Goal: Task Accomplishment & Management: Manage account settings

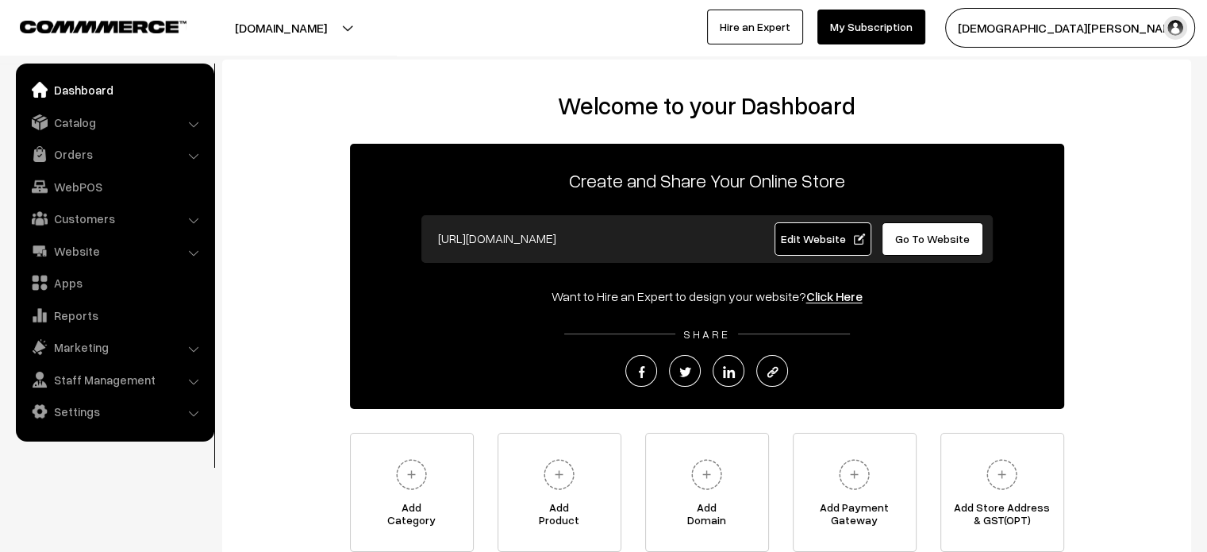
click at [797, 223] on link "Edit Website" at bounding box center [823, 238] width 97 height 33
click at [70, 123] on link "Catalog" at bounding box center [114, 122] width 189 height 29
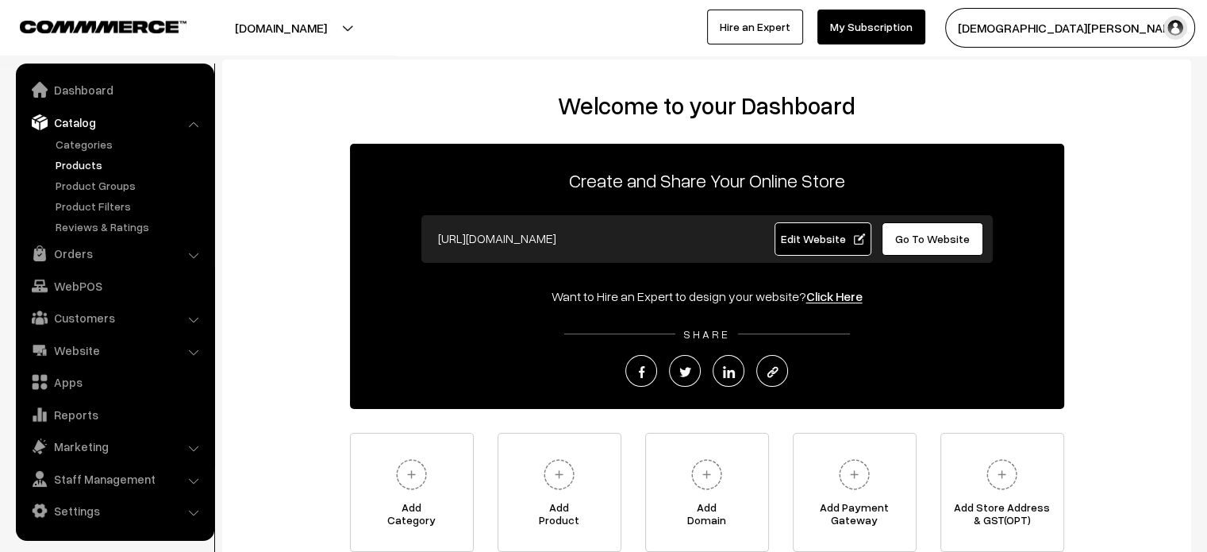
click at [79, 172] on link "Products" at bounding box center [130, 164] width 157 height 17
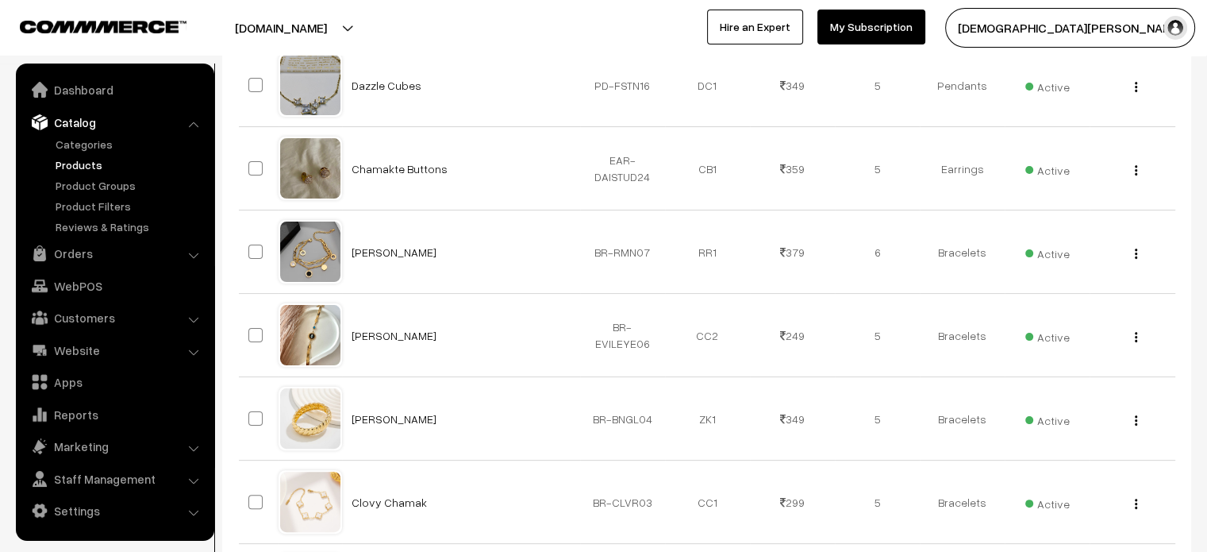
scroll to position [314, 0]
click at [85, 144] on link "Categories" at bounding box center [130, 144] width 157 height 17
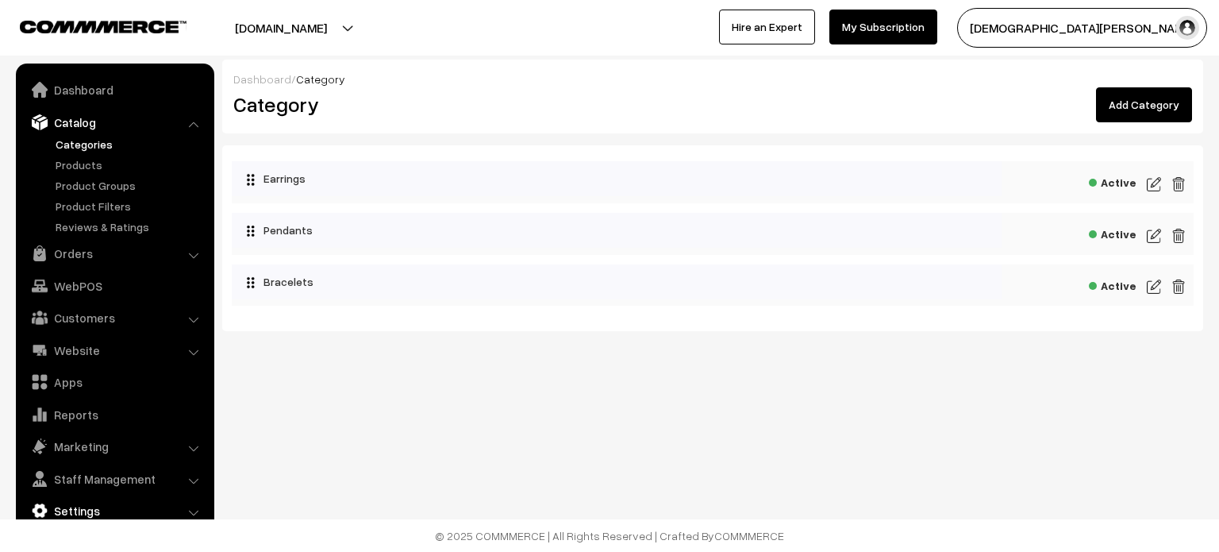
click at [98, 503] on link "Settings" at bounding box center [114, 510] width 189 height 29
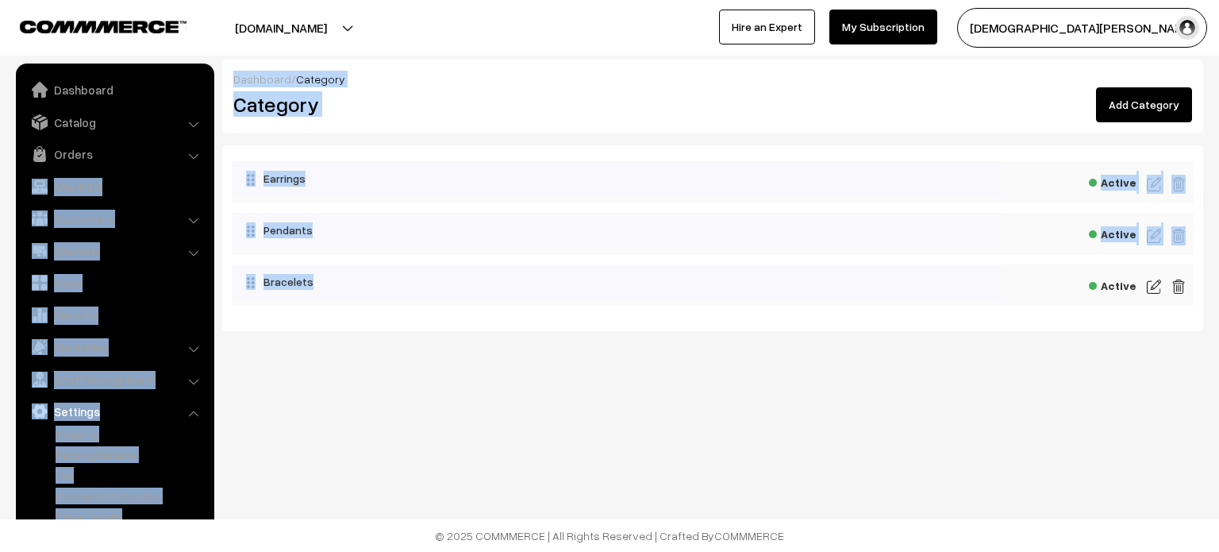
drag, startPoint x: 210, startPoint y: 167, endPoint x: 216, endPoint y: 314, distance: 147.0
click at [216, 314] on body "Thank you for showing interest. Our team will call you shortly. Close suranyaje…" at bounding box center [609, 276] width 1219 height 552
click at [241, 418] on div "Dashboard / Category Category Add Category Earrings Active Active" at bounding box center [609, 217] width 1219 height 434
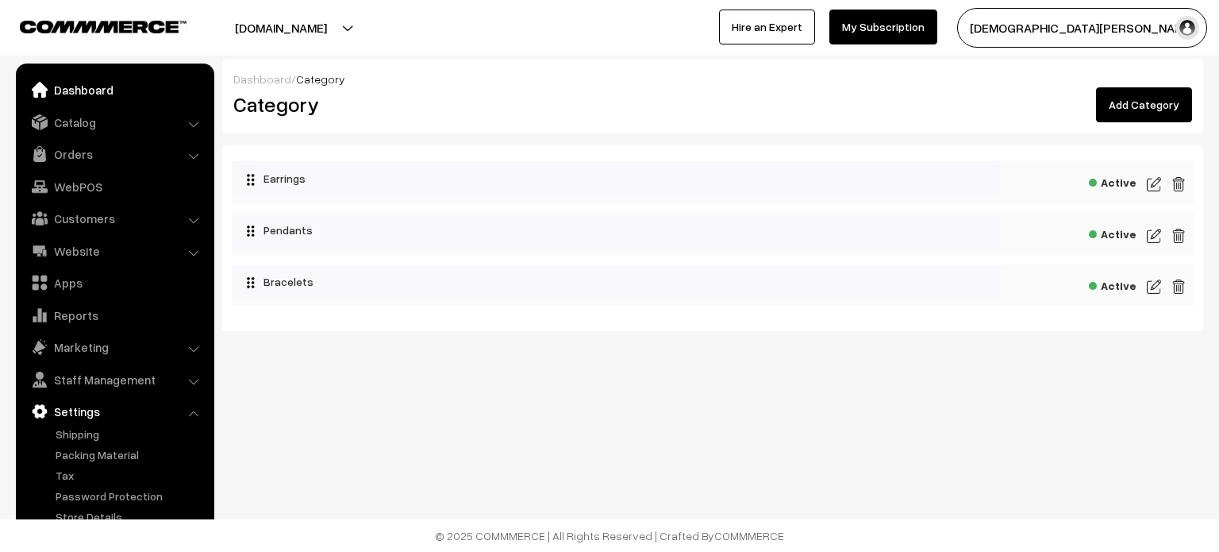
click at [82, 91] on link "Dashboard" at bounding box center [114, 89] width 189 height 29
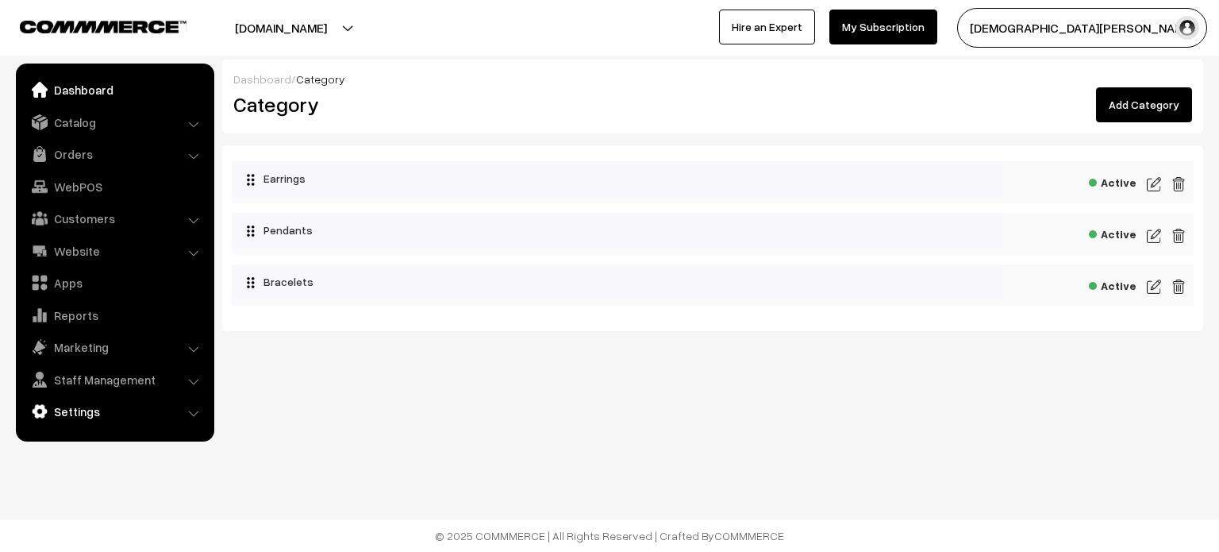
click at [92, 409] on link "Settings" at bounding box center [114, 411] width 189 height 29
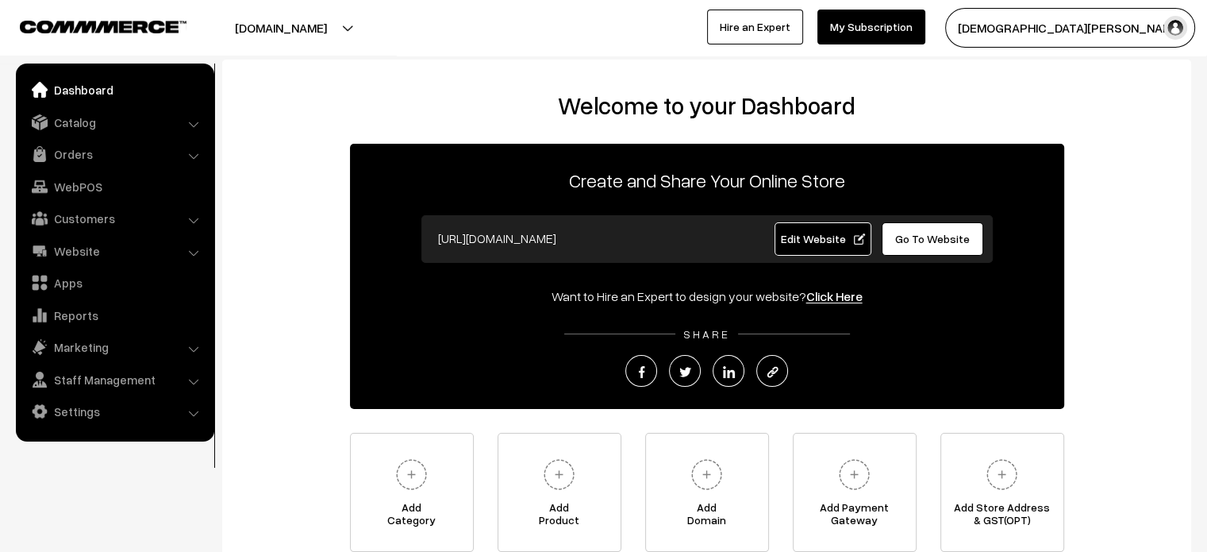
click at [84, 411] on link "Settings" at bounding box center [114, 411] width 189 height 29
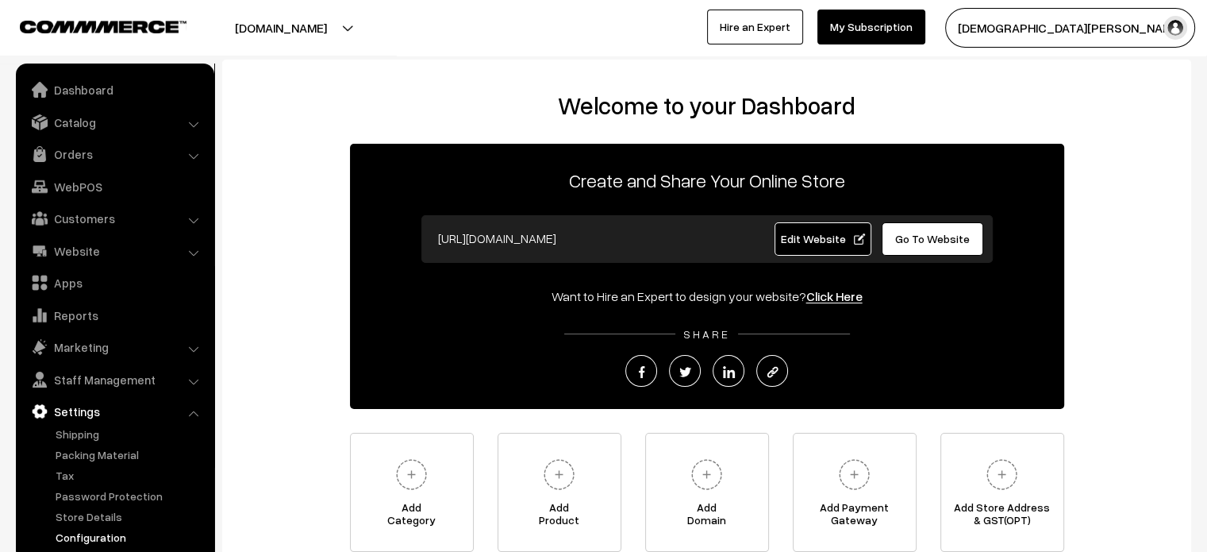
click at [97, 541] on link "Configuration" at bounding box center [130, 537] width 157 height 17
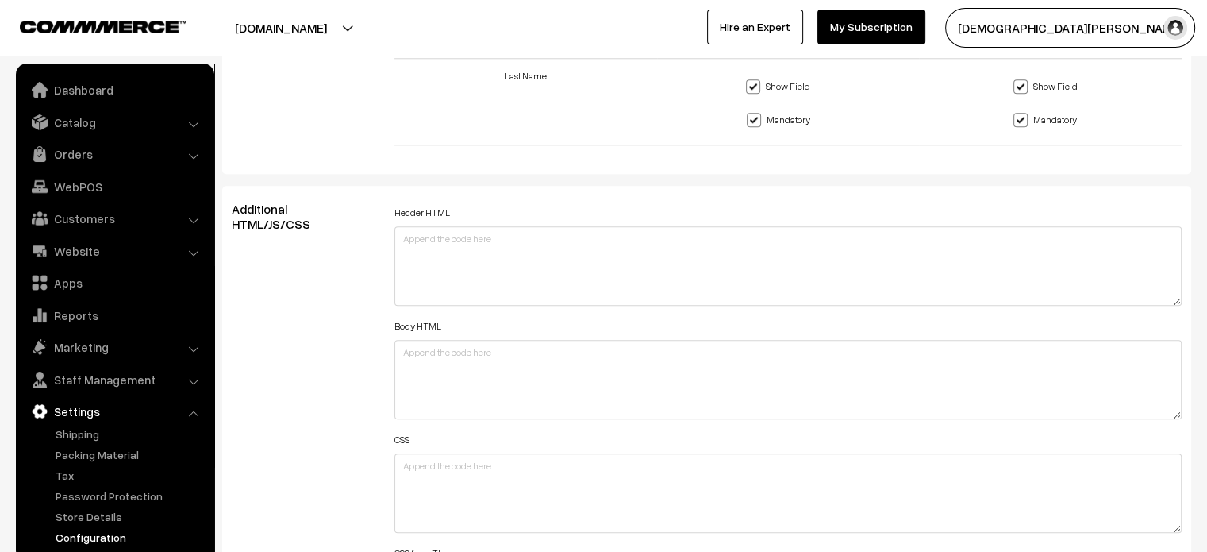
scroll to position [2018, 0]
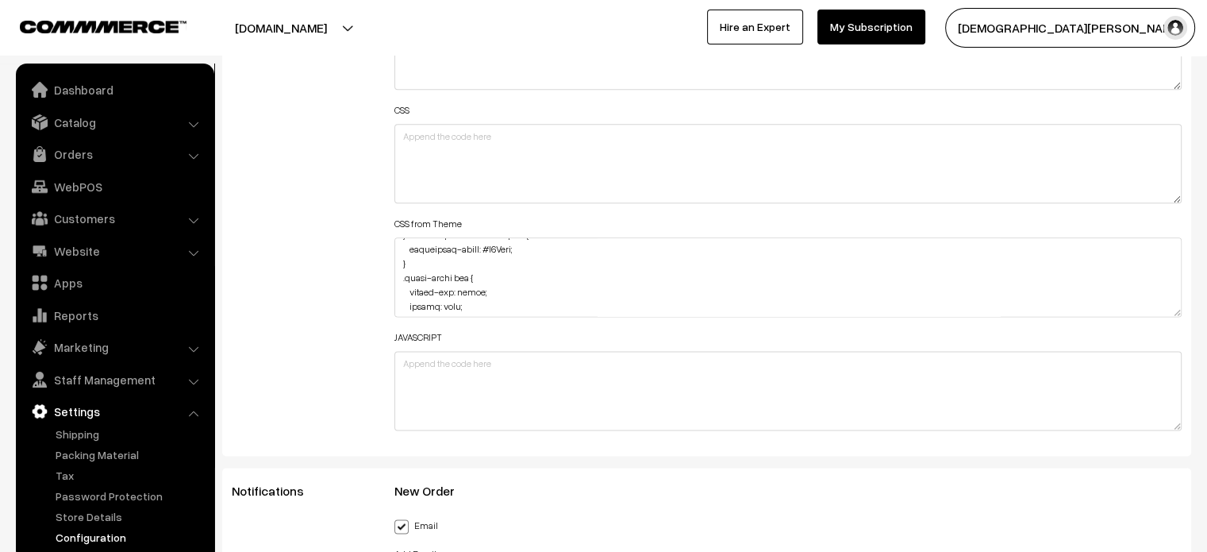
click at [362, 266] on div "Additional HTML/JS/CSS" at bounding box center [301, 155] width 163 height 567
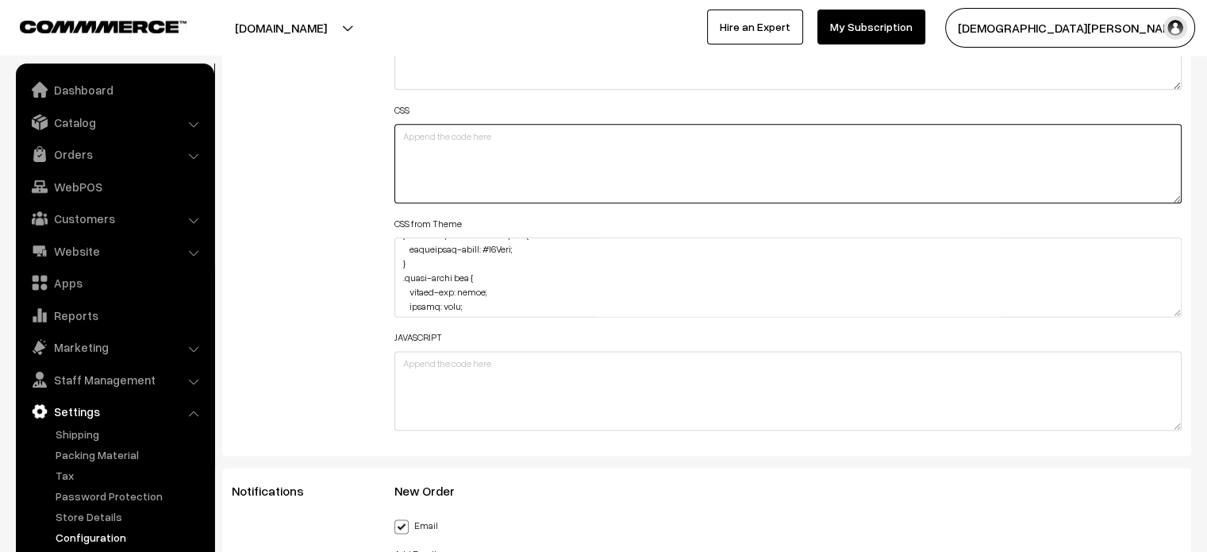
click at [452, 167] on textarea at bounding box center [788, 163] width 788 height 79
paste textarea ".slick-slide img { object-fit: cover; height: -webkit-fill-available; }"
type textarea ".slick-slide img { object-fit: cover; height: -webkit-fill-available; }"
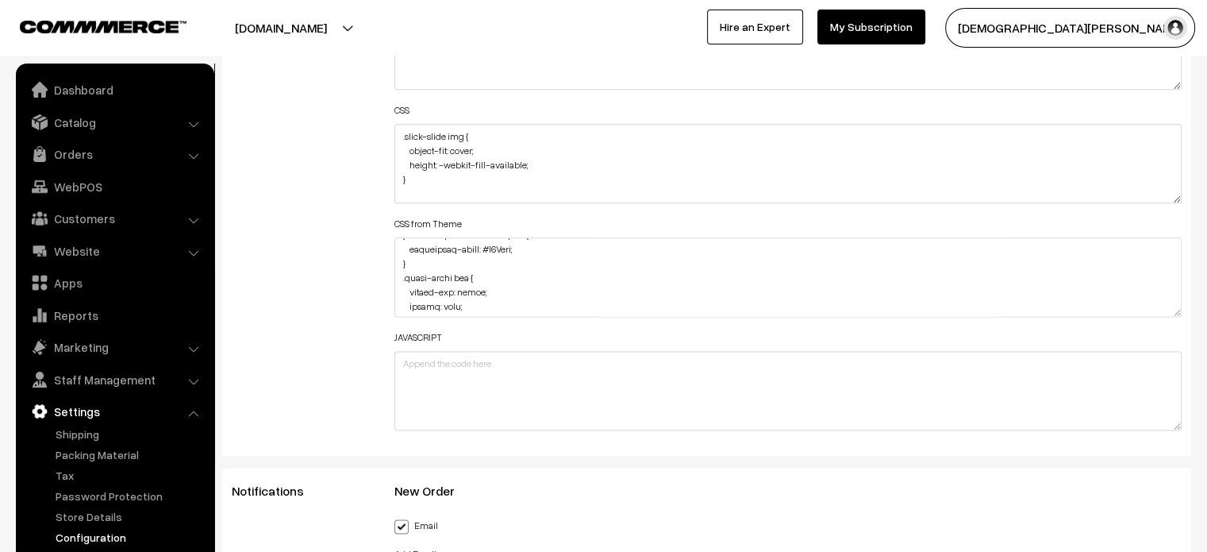
click at [350, 190] on div "Additional HTML/JS/CSS" at bounding box center [301, 155] width 163 height 567
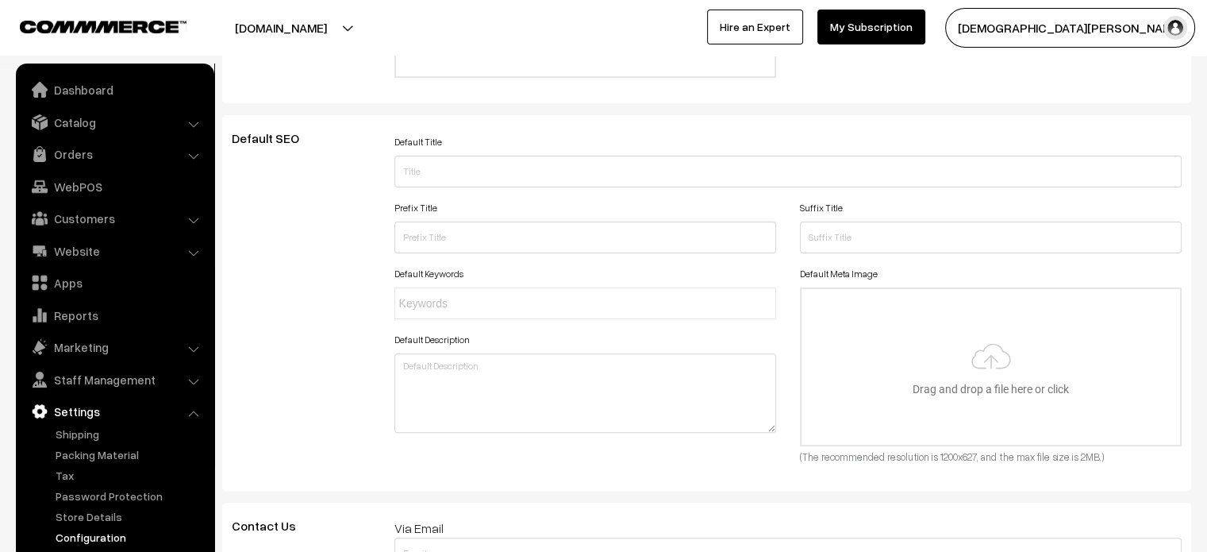
scroll to position [0, 0]
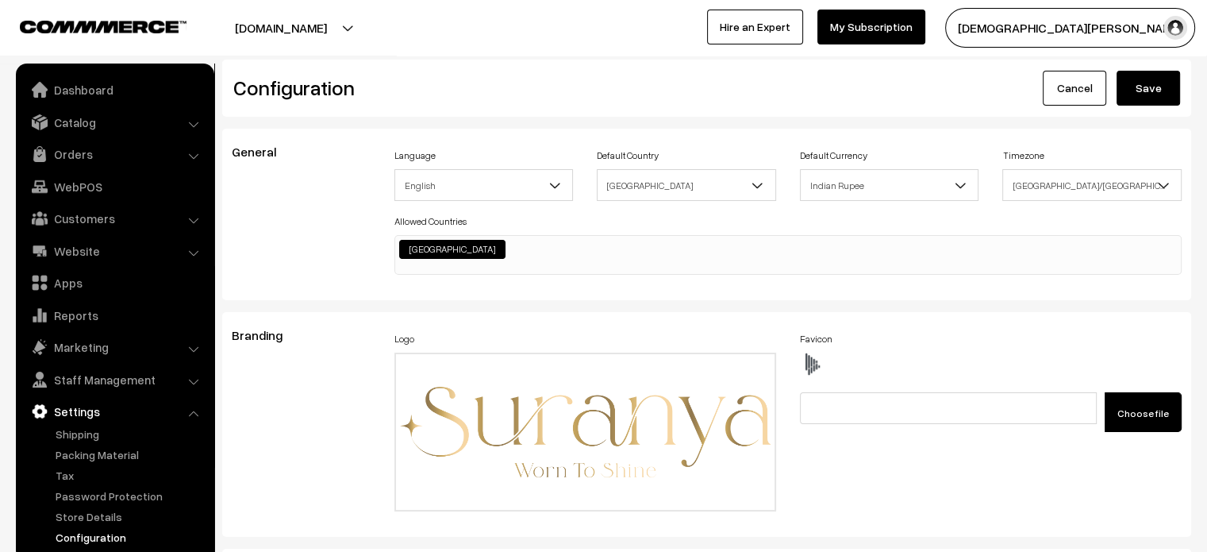
click at [1145, 94] on button "Save" at bounding box center [1148, 88] width 63 height 35
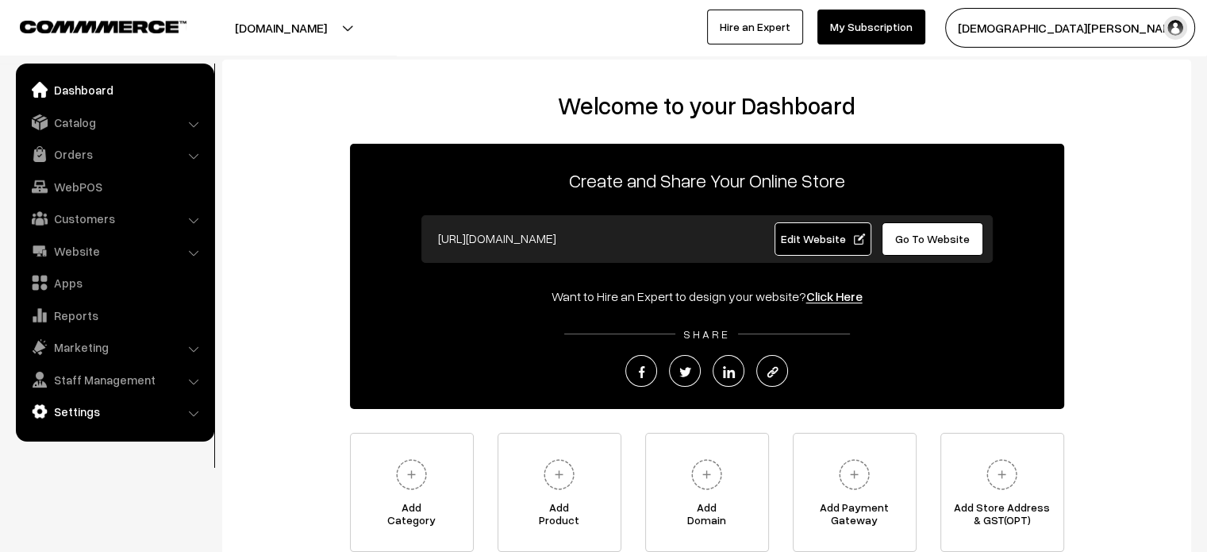
click at [108, 414] on link "Settings" at bounding box center [114, 411] width 189 height 29
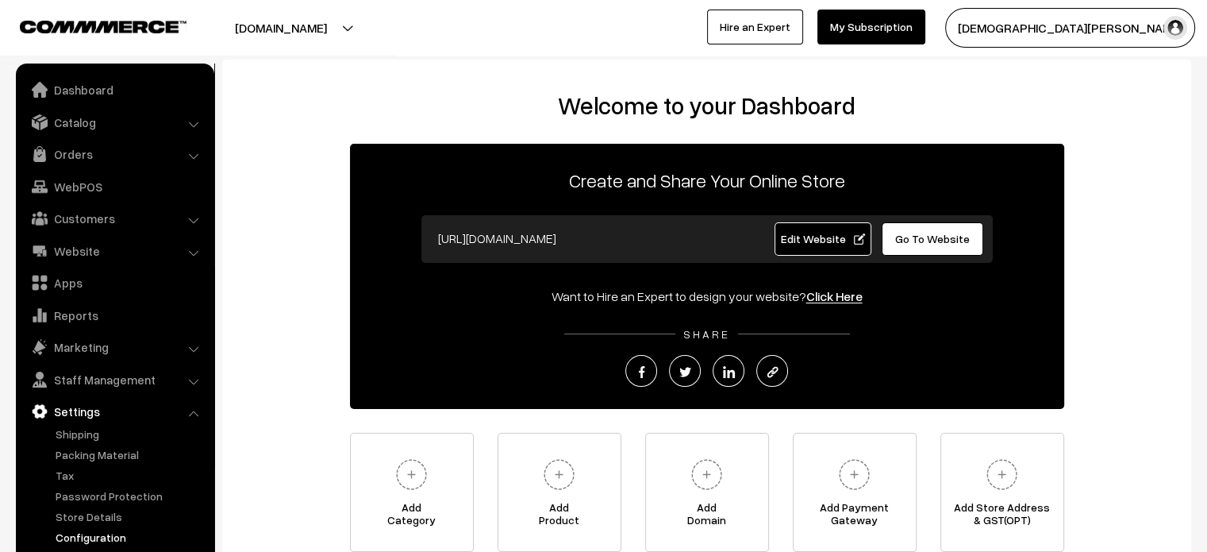
click at [102, 543] on link "Configuration" at bounding box center [130, 537] width 157 height 17
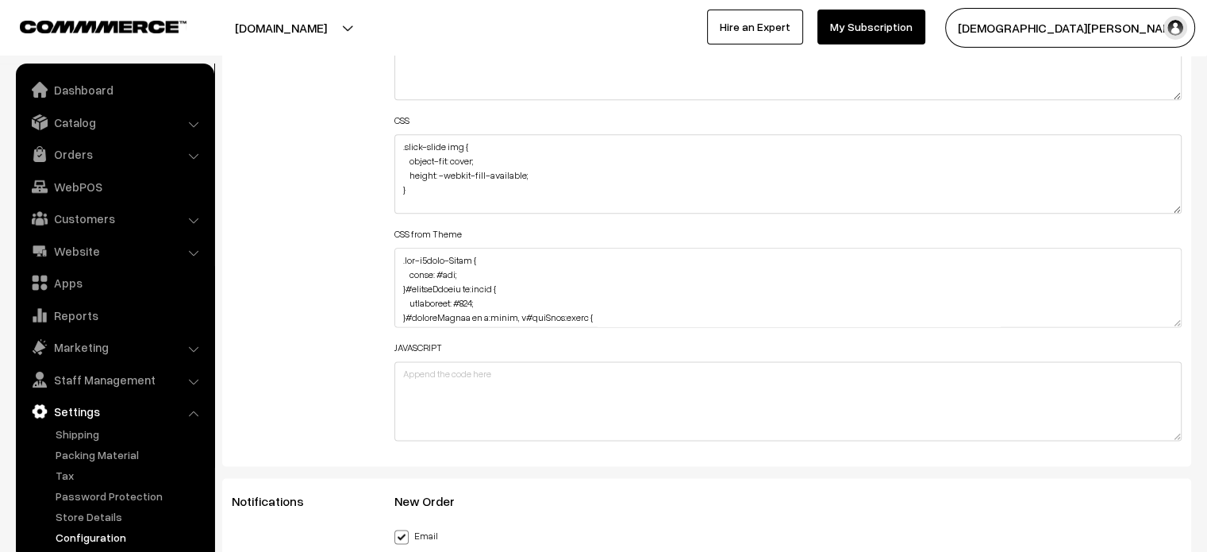
scroll to position [1945, 0]
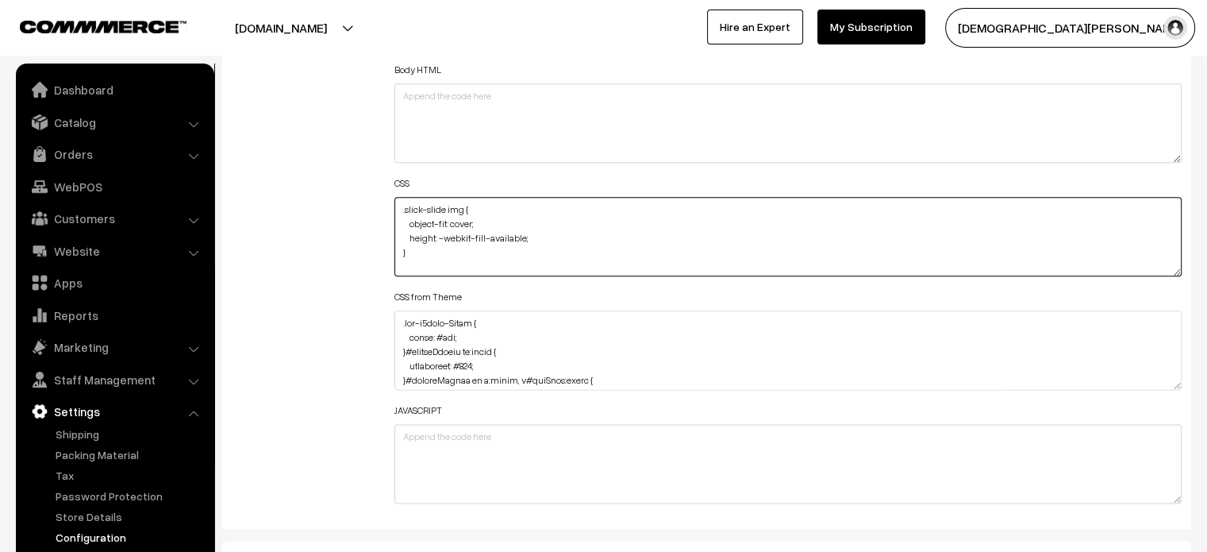
click at [395, 206] on textarea ".slick-slide img { object-fit: cover; height: -webkit-fill-available; }" at bounding box center [788, 236] width 788 height 79
paste textarea ".product-component .slick-slide .productCard>div { height: 80%; /* padding-bott…"
drag, startPoint x: 532, startPoint y: 237, endPoint x: 389, endPoint y: 242, distance: 142.9
click at [389, 242] on div "Header HTML Body HTML CSS .slick-slide img { object-fit: cover; height: -webkit…" at bounding box center [789, 228] width 812 height 567
type textarea ".product-component .slick-slide .productCard>div { height: 80%; } .slick-slide …"
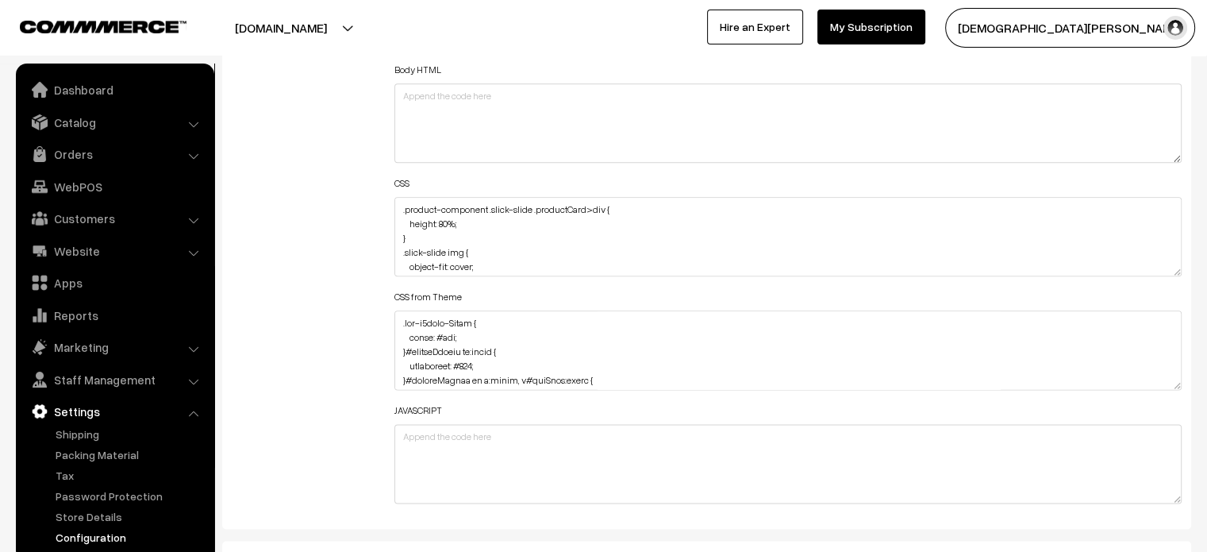
click at [343, 256] on div "Additional HTML/JS/CSS" at bounding box center [301, 228] width 163 height 567
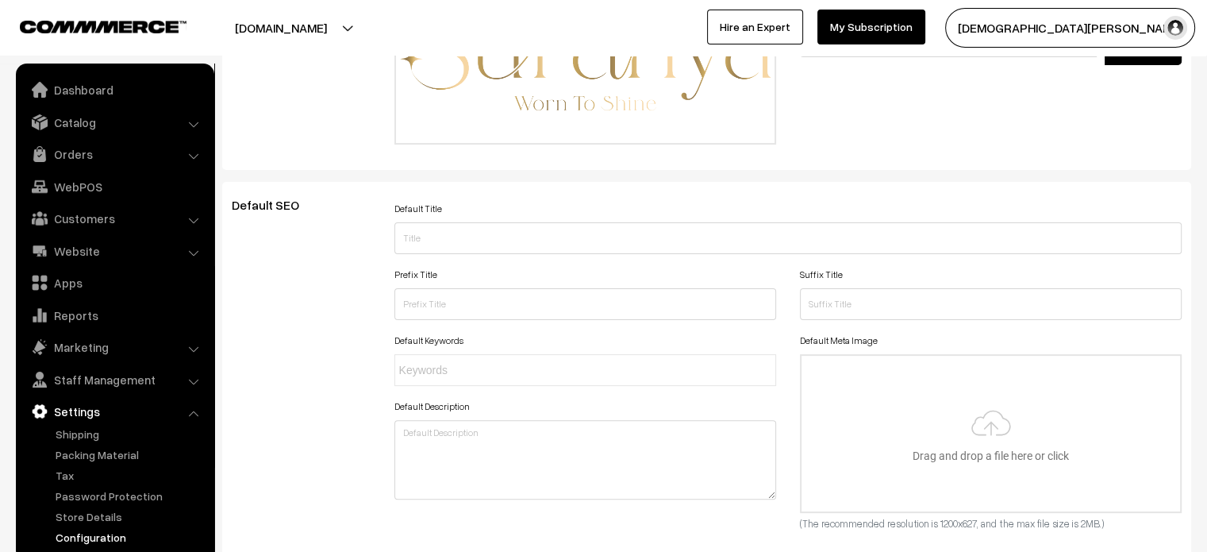
scroll to position [0, 0]
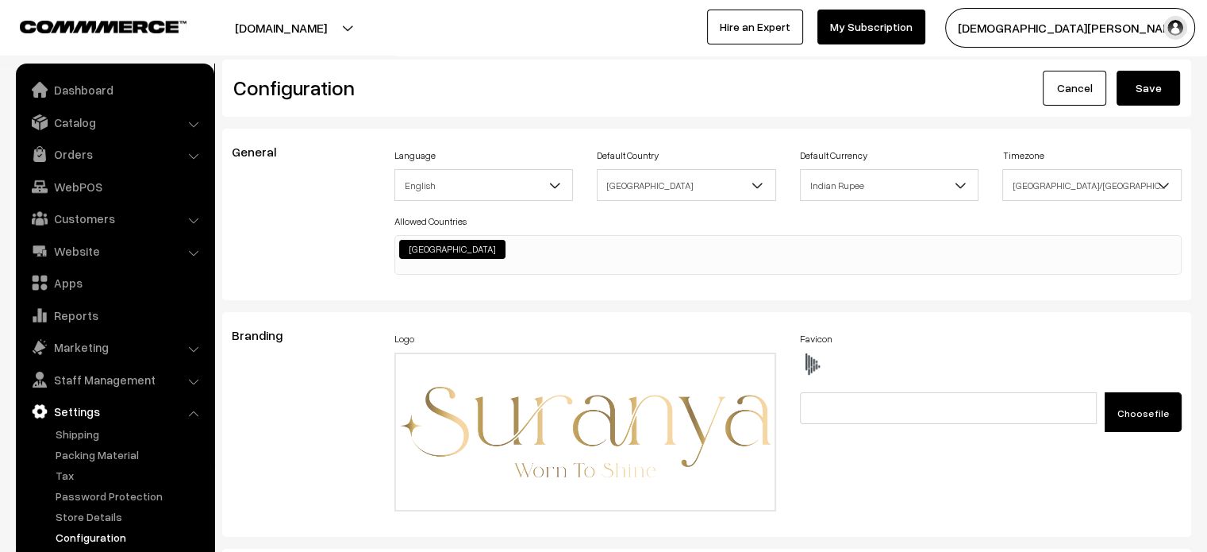
click at [1125, 98] on button "Save" at bounding box center [1148, 88] width 63 height 35
